Goal: Task Accomplishment & Management: Use online tool/utility

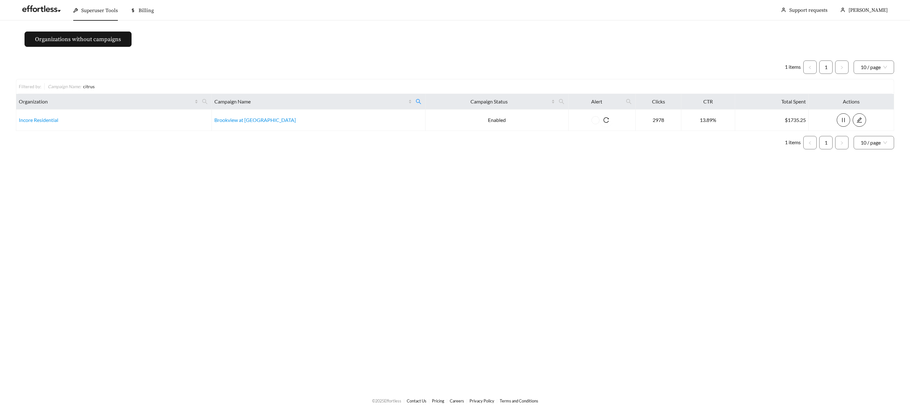
click at [104, 11] on span "Superuser Tools" at bounding box center [99, 10] width 37 height 6
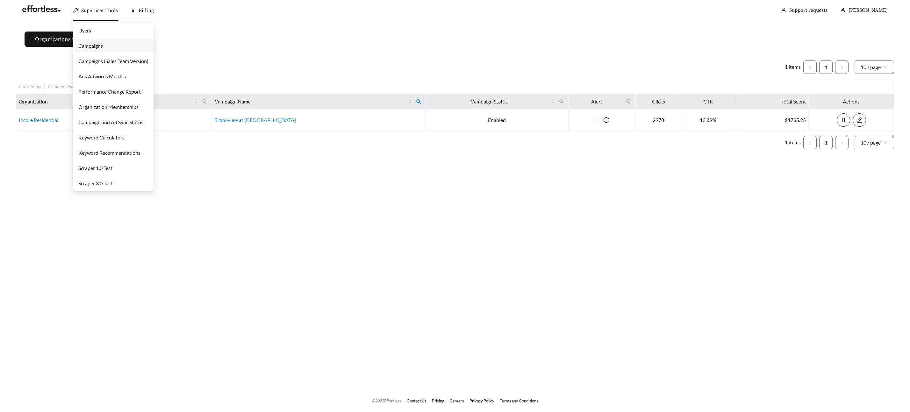
click at [91, 33] on link "Users" at bounding box center [84, 30] width 13 height 6
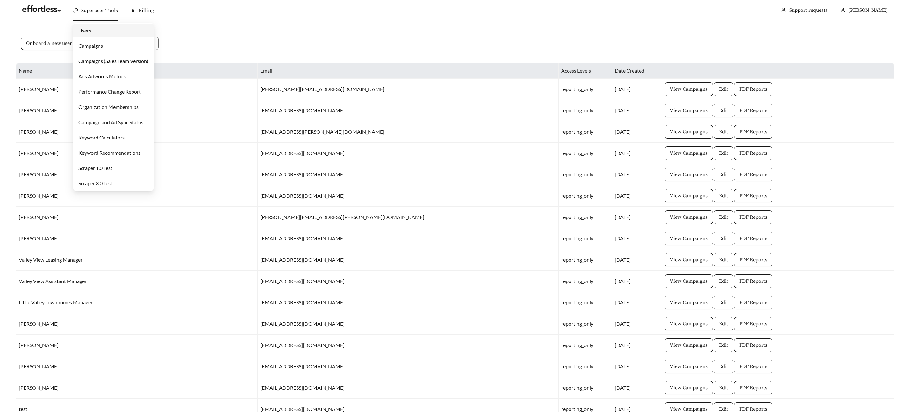
drag, startPoint x: 85, startPoint y: 16, endPoint x: 87, endPoint y: 24, distance: 8.1
click at [85, 16] on div "Superuser Tools" at bounding box center [95, 10] width 45 height 20
click at [90, 44] on link "Campaigns" at bounding box center [90, 46] width 25 height 6
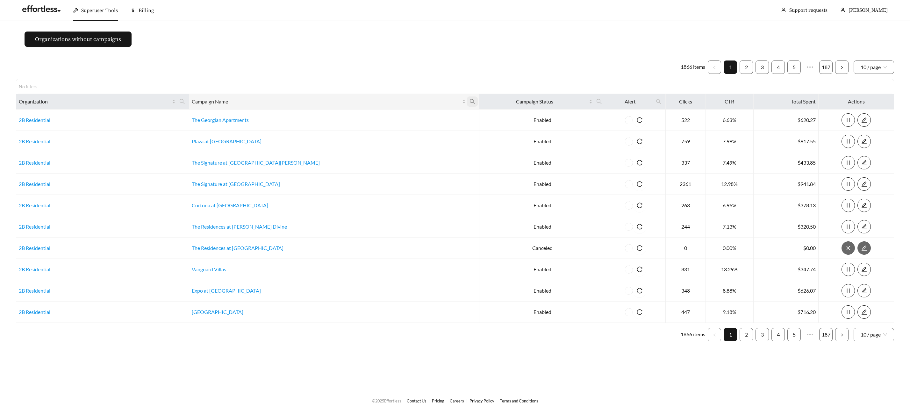
click at [470, 102] on icon "search" at bounding box center [473, 102] width 6 height 6
click at [365, 116] on input "text" at bounding box center [372, 117] width 65 height 13
type input "*****"
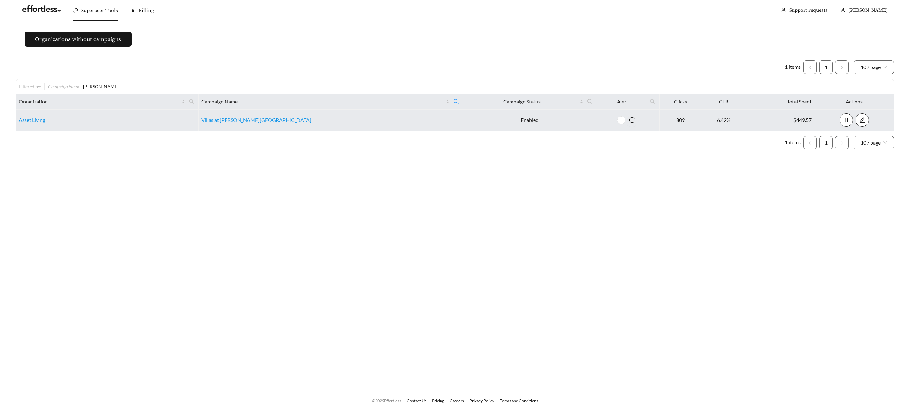
click at [274, 125] on td "Villas at [PERSON_NAME][GEOGRAPHIC_DATA]" at bounding box center [331, 120] width 264 height 21
click at [271, 121] on link "Villas at [PERSON_NAME][GEOGRAPHIC_DATA]" at bounding box center [256, 120] width 110 height 6
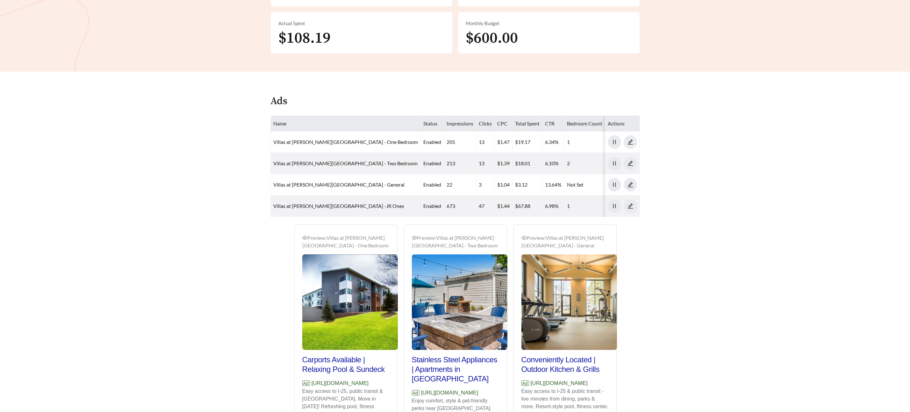
scroll to position [326, 0]
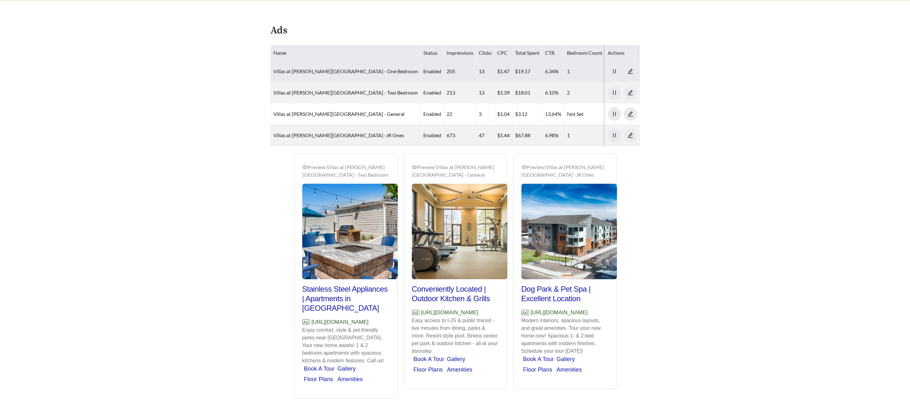
click at [311, 72] on link "Villas at Holly Apartments - One Bedroom" at bounding box center [345, 71] width 145 height 6
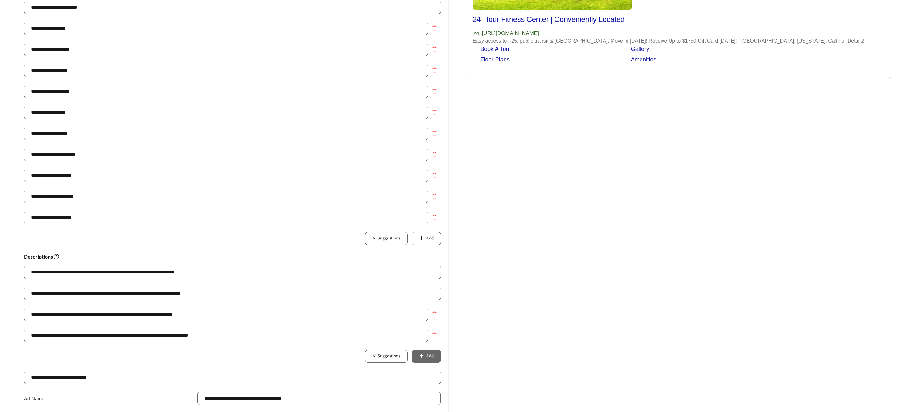
scroll to position [184, 0]
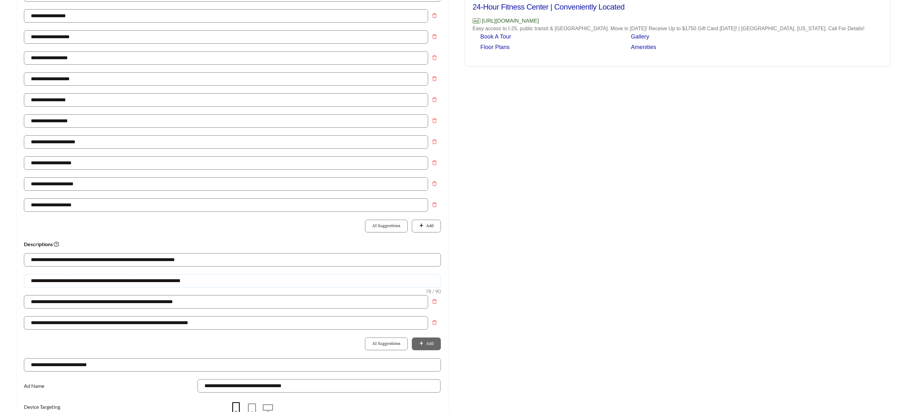
drag, startPoint x: 216, startPoint y: 281, endPoint x: 38, endPoint y: 286, distance: 178.1
click at [24, 284] on input "**********" at bounding box center [232, 280] width 417 height 13
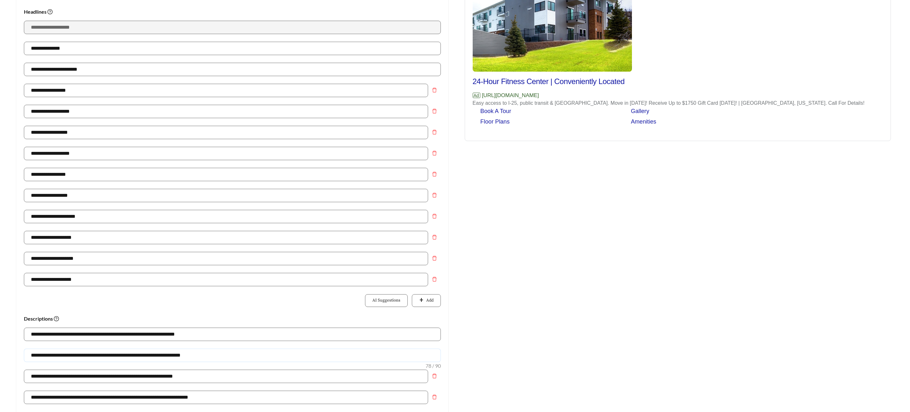
scroll to position [109, 0]
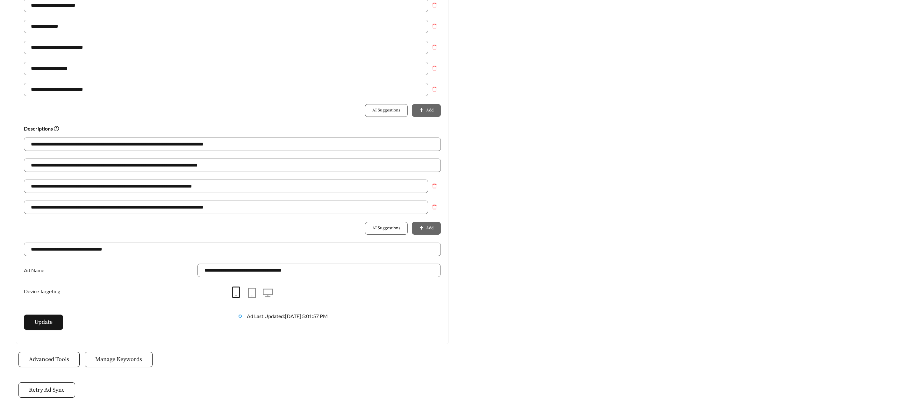
scroll to position [343, 0]
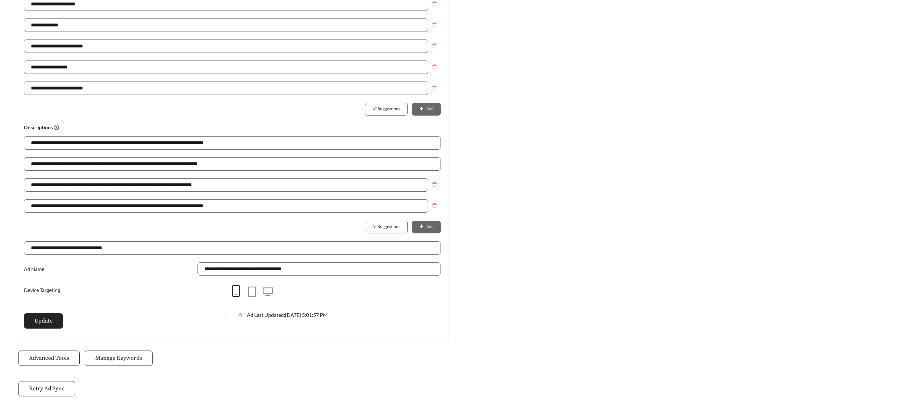
click at [28, 320] on button "Update" at bounding box center [43, 320] width 39 height 15
